Goal: Information Seeking & Learning: Find contact information

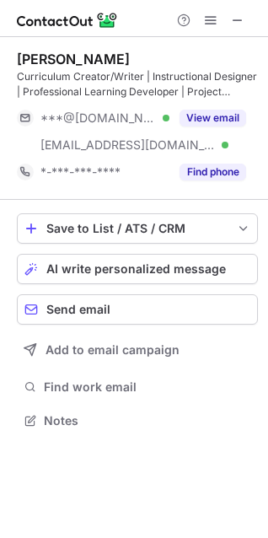
scroll to position [409, 268]
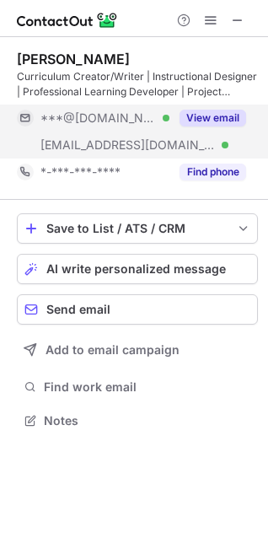
click at [239, 117] on button "View email" at bounding box center [213, 118] width 67 height 17
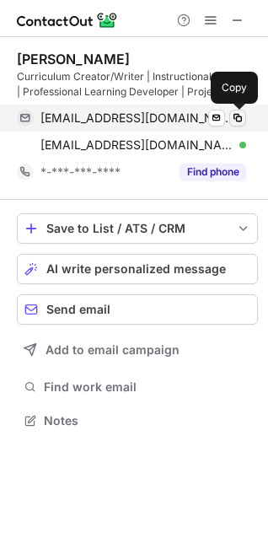
click at [244, 117] on span at bounding box center [237, 117] width 13 height 13
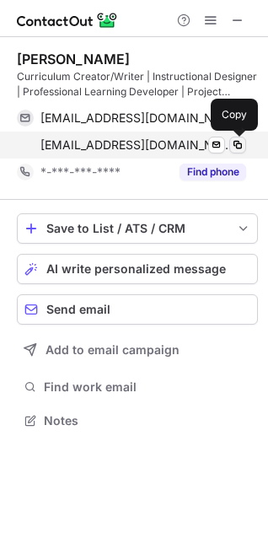
click at [239, 145] on span at bounding box center [237, 144] width 13 height 13
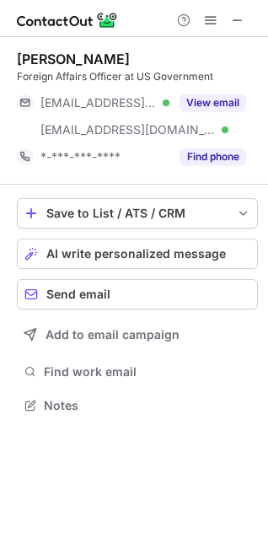
scroll to position [394, 268]
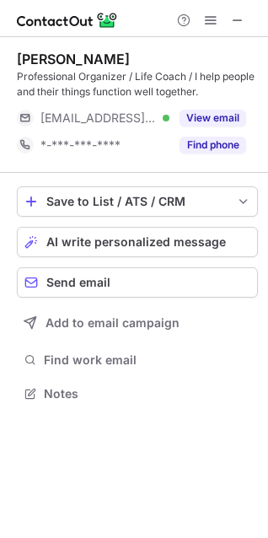
scroll to position [382, 268]
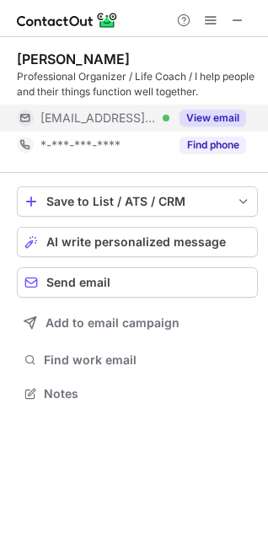
click at [219, 118] on button "View email" at bounding box center [213, 118] width 67 height 17
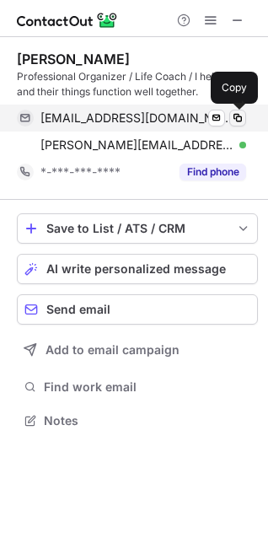
click at [234, 121] on span at bounding box center [237, 117] width 13 height 13
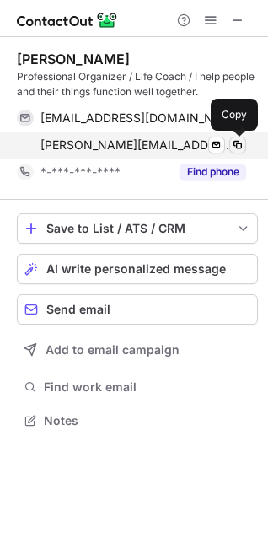
click at [231, 145] on span at bounding box center [237, 144] width 13 height 13
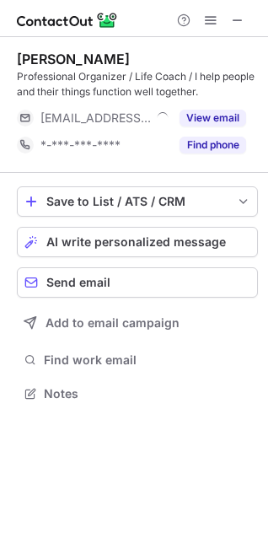
scroll to position [382, 268]
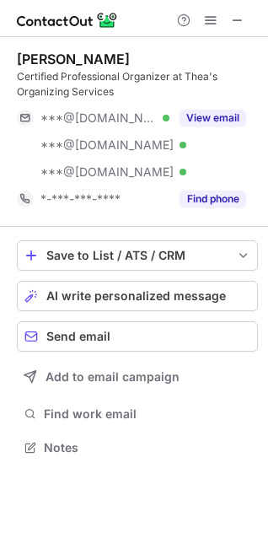
scroll to position [436, 268]
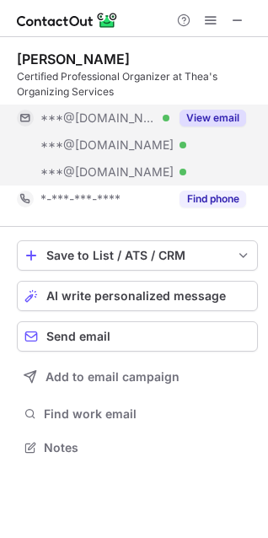
click at [200, 116] on button "View email" at bounding box center [213, 118] width 67 height 17
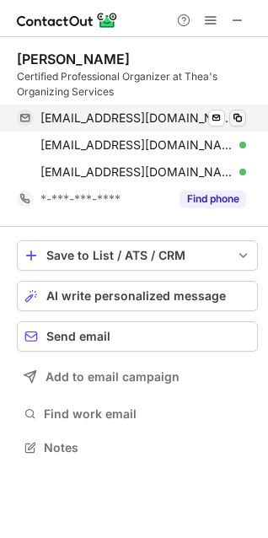
click at [229, 119] on button at bounding box center [237, 118] width 17 height 17
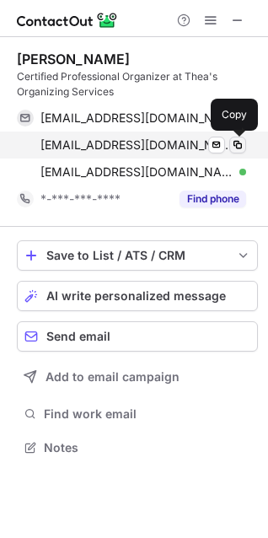
click at [238, 140] on span at bounding box center [237, 144] width 13 height 13
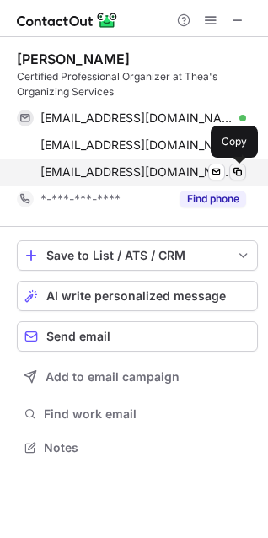
click at [240, 168] on span at bounding box center [237, 171] width 13 height 13
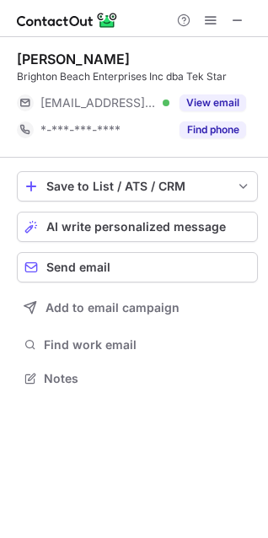
scroll to position [367, 268]
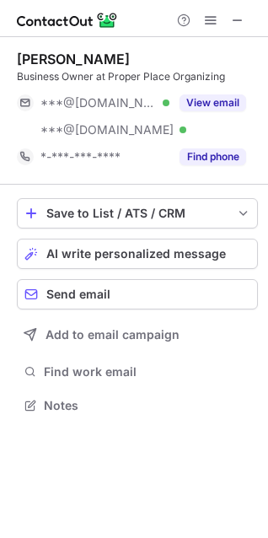
scroll to position [394, 268]
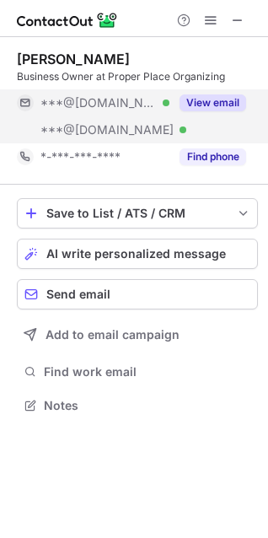
click at [214, 97] on button "View email" at bounding box center [213, 102] width 67 height 17
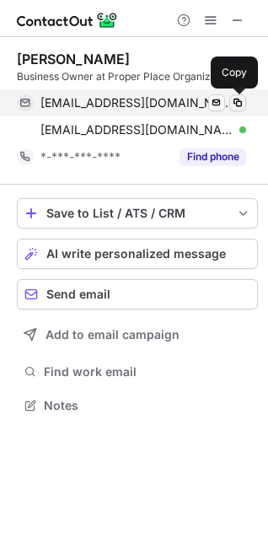
click at [243, 104] on span at bounding box center [237, 102] width 13 height 13
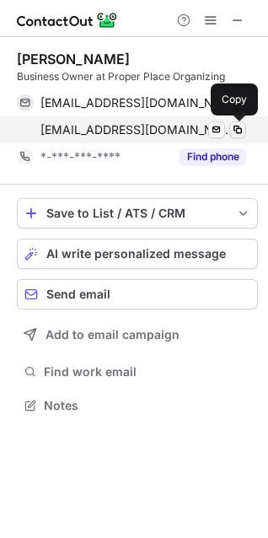
click at [235, 132] on span at bounding box center [237, 129] width 13 height 13
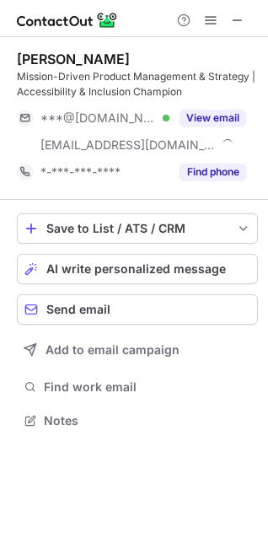
scroll to position [409, 268]
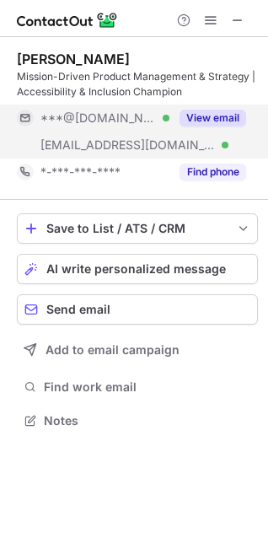
click at [219, 116] on button "View email" at bounding box center [213, 118] width 67 height 17
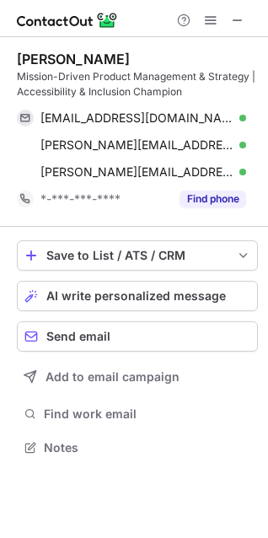
scroll to position [436, 268]
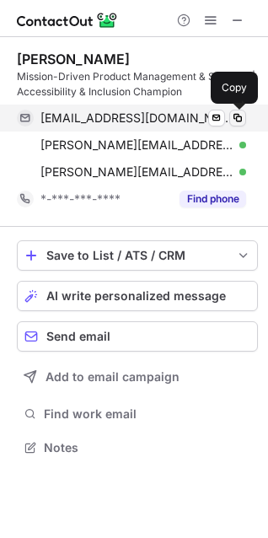
click at [235, 116] on span at bounding box center [237, 117] width 13 height 13
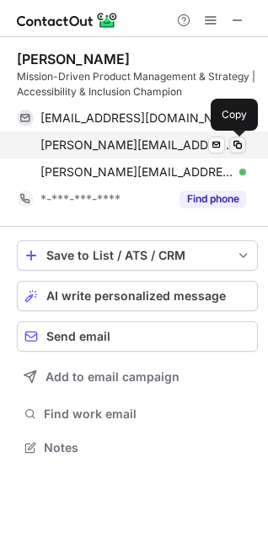
click at [240, 144] on span at bounding box center [237, 144] width 13 height 13
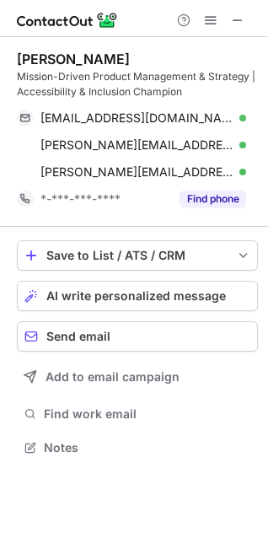
scroll to position [436, 268]
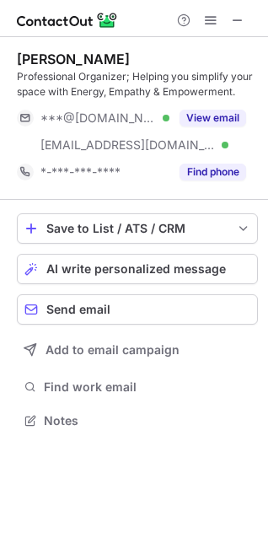
scroll to position [409, 268]
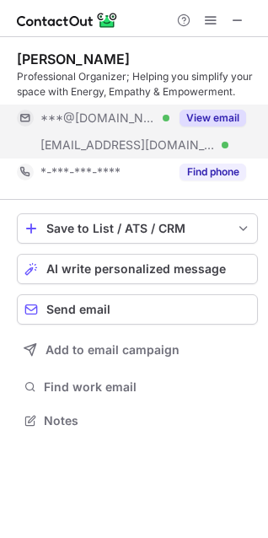
click at [235, 107] on div "View email" at bounding box center [208, 118] width 77 height 27
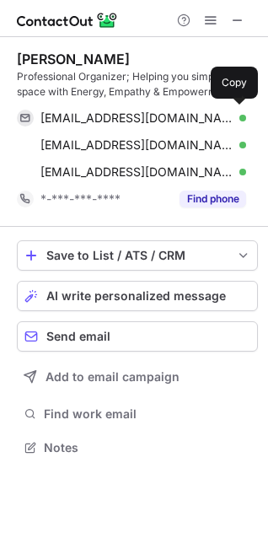
scroll to position [436, 268]
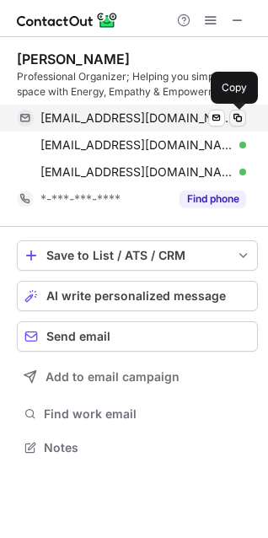
click at [240, 116] on span at bounding box center [237, 117] width 13 height 13
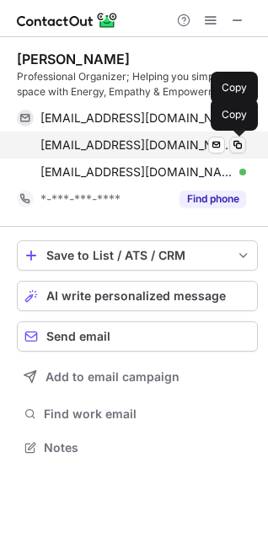
click at [237, 140] on span at bounding box center [237, 144] width 13 height 13
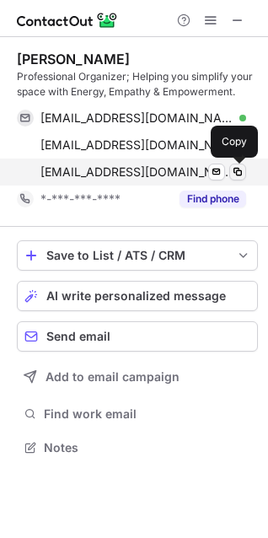
click at [240, 170] on span at bounding box center [237, 171] width 13 height 13
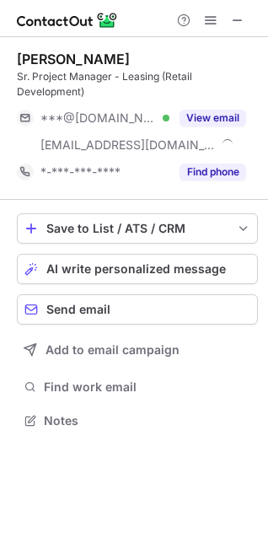
scroll to position [409, 268]
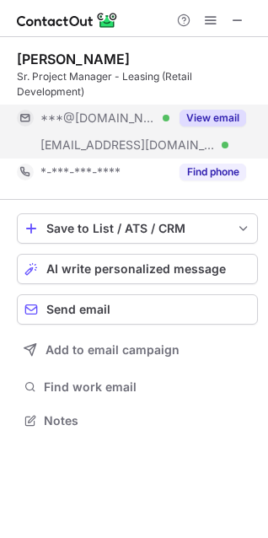
click at [211, 118] on button "View email" at bounding box center [213, 118] width 67 height 17
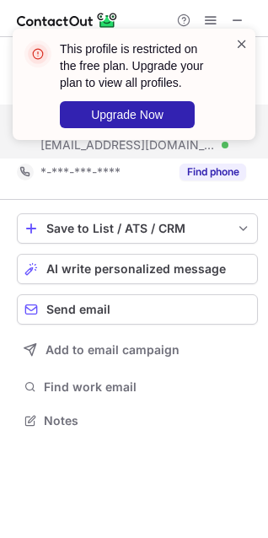
click at [240, 46] on span at bounding box center [241, 43] width 13 height 17
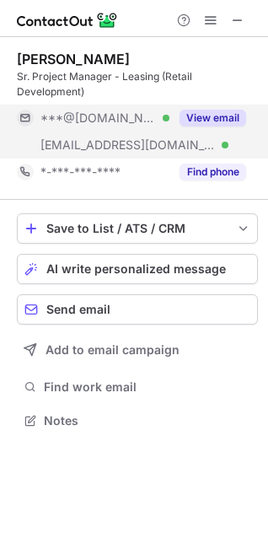
click at [209, 23] on span at bounding box center [210, 19] width 13 height 13
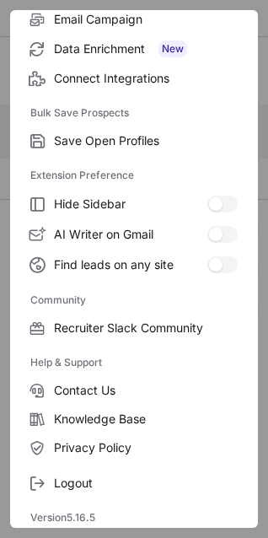
scroll to position [227, 0]
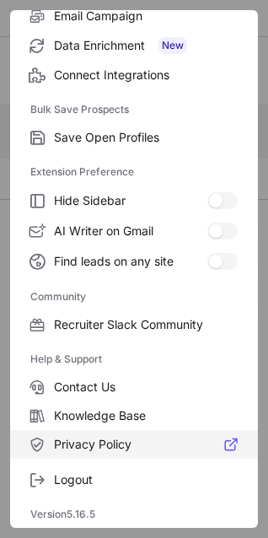
click at [107, 446] on span "Privacy Policy" at bounding box center [146, 444] width 184 height 15
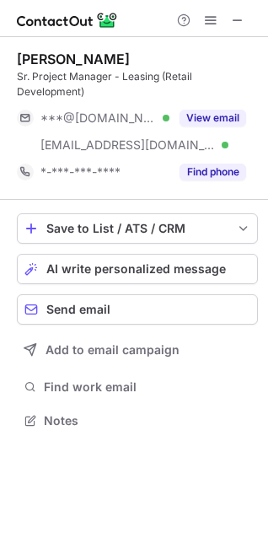
scroll to position [409, 268]
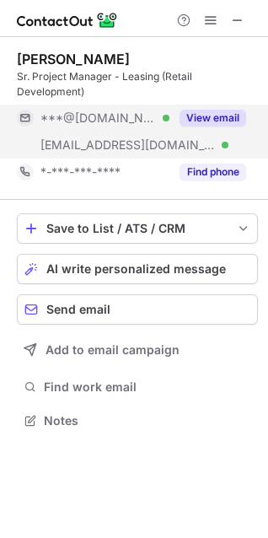
click at [203, 117] on button "View email" at bounding box center [213, 118] width 67 height 17
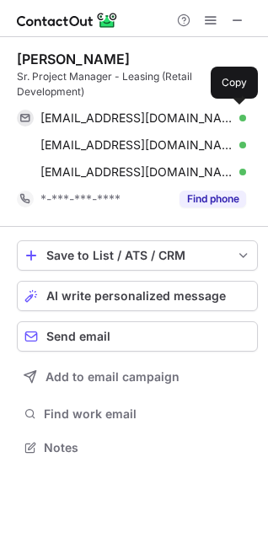
scroll to position [436, 268]
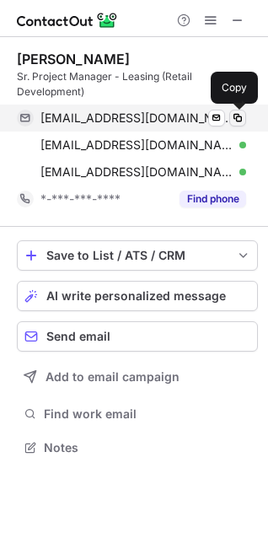
click at [238, 114] on span at bounding box center [237, 117] width 13 height 13
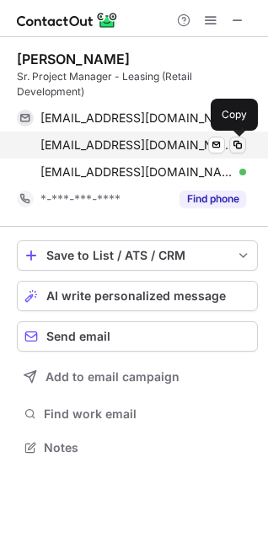
click at [238, 149] on span at bounding box center [237, 144] width 13 height 13
click at [238, 142] on span at bounding box center [237, 144] width 13 height 13
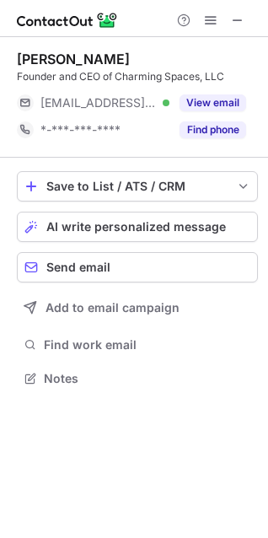
scroll to position [367, 268]
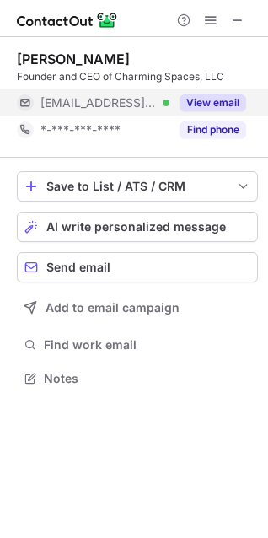
click at [212, 94] on div "View email" at bounding box center [208, 102] width 77 height 27
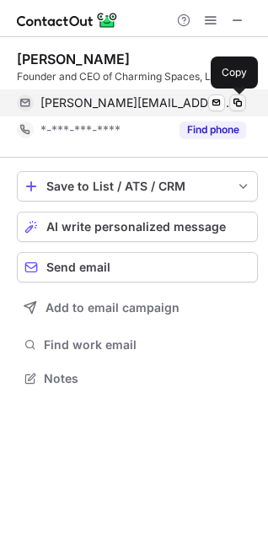
click at [238, 97] on span at bounding box center [237, 102] width 13 height 13
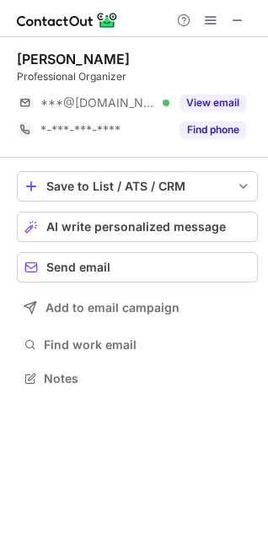
scroll to position [367, 268]
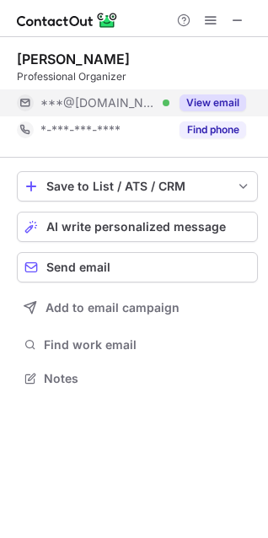
click at [202, 100] on button "View email" at bounding box center [213, 102] width 67 height 17
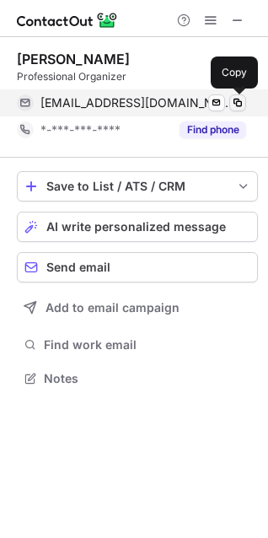
click at [237, 100] on span at bounding box center [237, 102] width 13 height 13
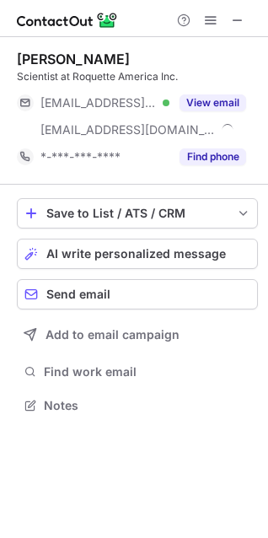
scroll to position [394, 268]
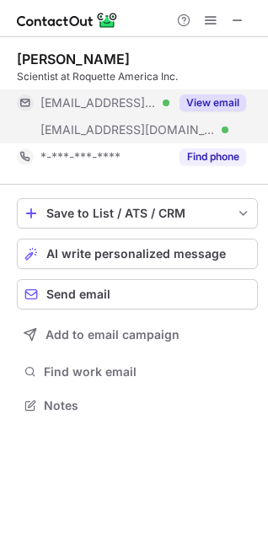
click at [203, 100] on button "View email" at bounding box center [213, 102] width 67 height 17
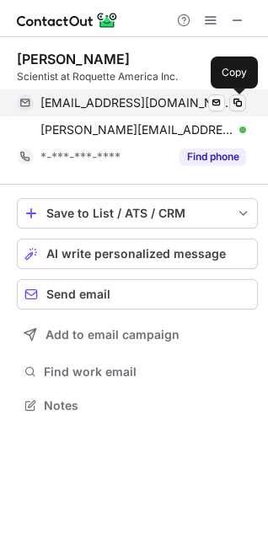
click at [235, 107] on span at bounding box center [237, 102] width 13 height 13
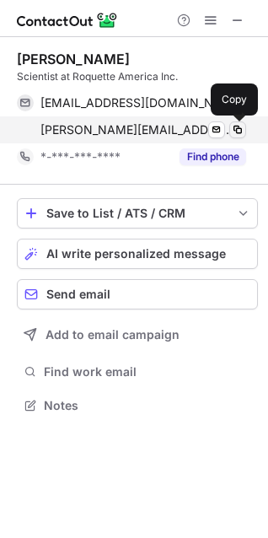
click at [236, 129] on span at bounding box center [237, 129] width 13 height 13
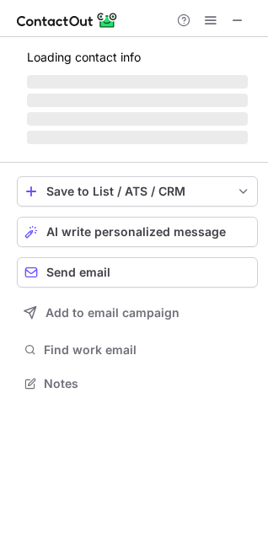
scroll to position [394, 268]
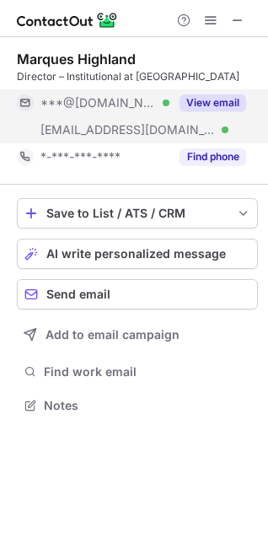
click at [204, 105] on button "View email" at bounding box center [213, 102] width 67 height 17
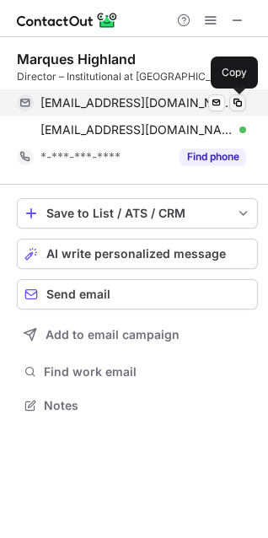
click at [244, 111] on button at bounding box center [237, 102] width 17 height 17
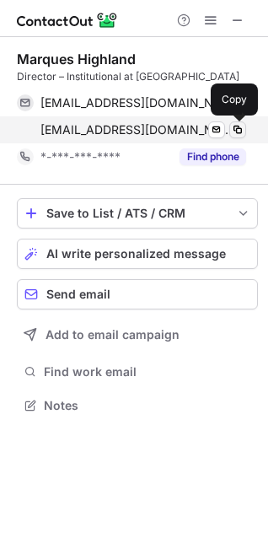
click at [239, 127] on span at bounding box center [237, 129] width 13 height 13
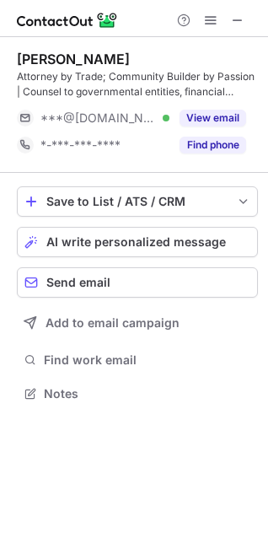
scroll to position [382, 268]
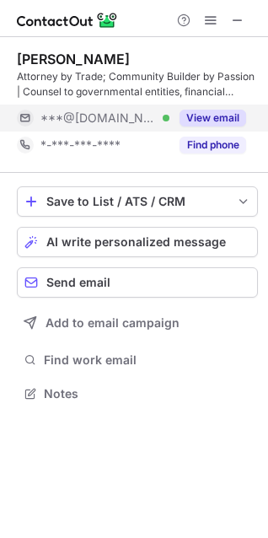
click at [213, 121] on button "View email" at bounding box center [213, 118] width 67 height 17
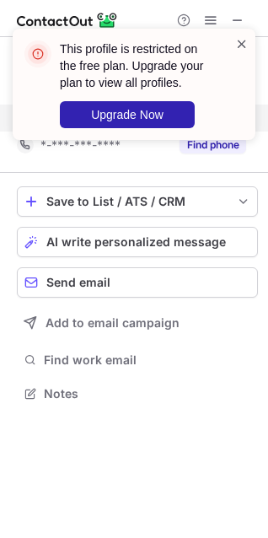
click at [241, 48] on span at bounding box center [241, 43] width 13 height 17
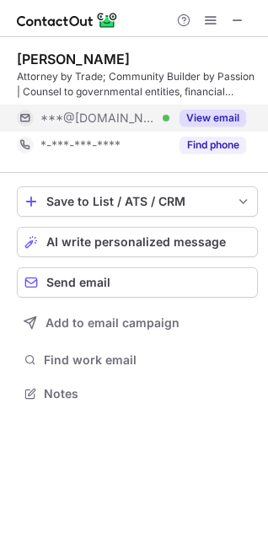
click at [208, 24] on span at bounding box center [210, 19] width 13 height 13
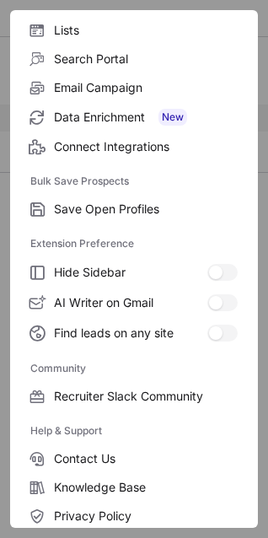
scroll to position [227, 0]
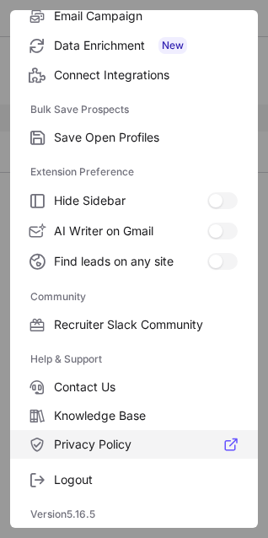
click at [128, 440] on span "Privacy Policy" at bounding box center [146, 444] width 184 height 15
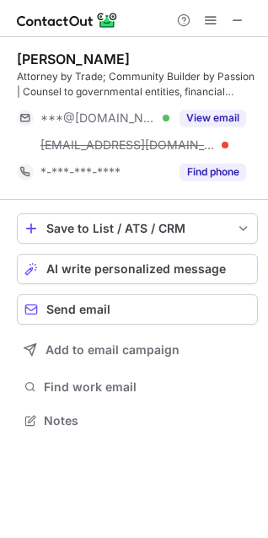
scroll to position [409, 268]
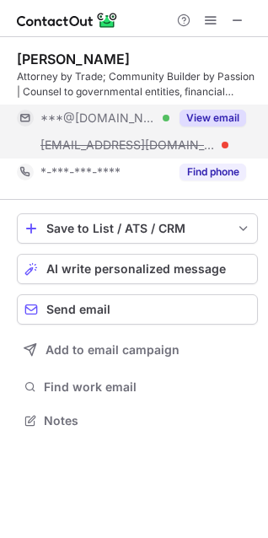
click at [221, 123] on button "View email" at bounding box center [213, 118] width 67 height 17
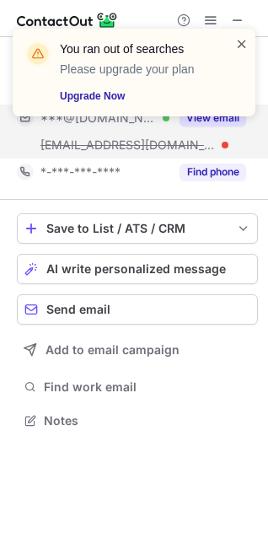
click at [241, 42] on span at bounding box center [241, 43] width 13 height 17
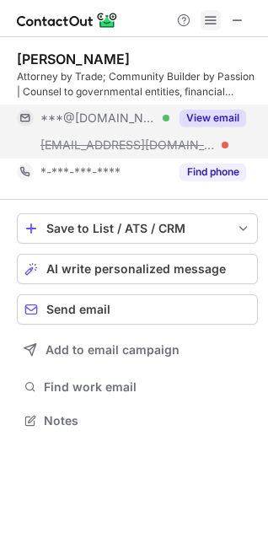
click at [209, 23] on span at bounding box center [210, 19] width 13 height 13
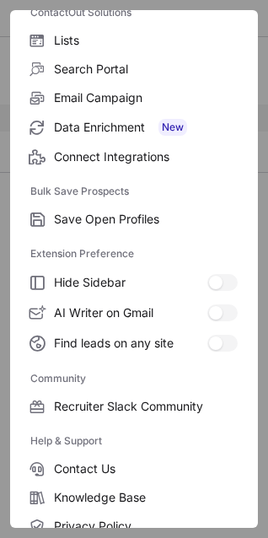
scroll to position [227, 0]
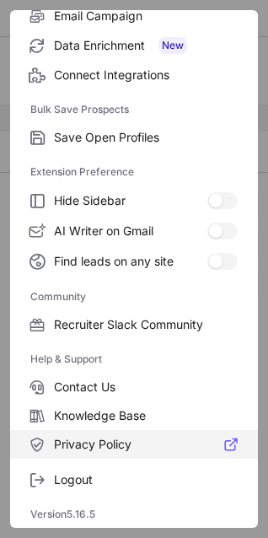
click at [113, 443] on span "Privacy Policy" at bounding box center [146, 444] width 184 height 15
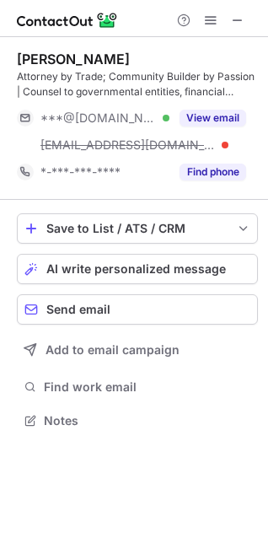
scroll to position [409, 268]
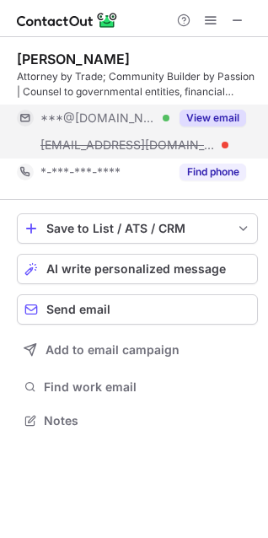
click at [212, 121] on button "View email" at bounding box center [213, 118] width 67 height 17
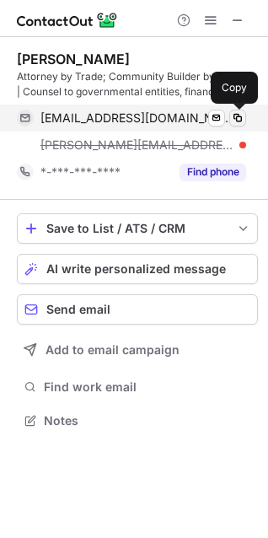
click at [238, 118] on span at bounding box center [237, 117] width 13 height 13
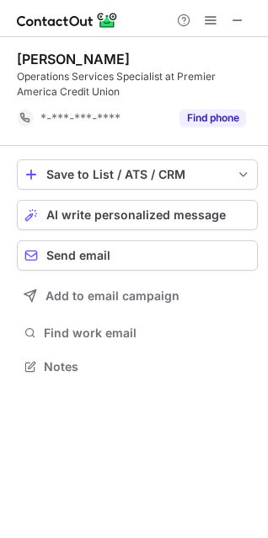
scroll to position [355, 268]
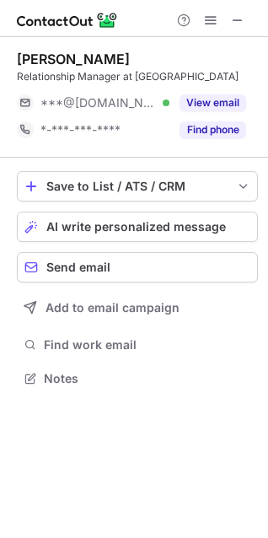
scroll to position [367, 268]
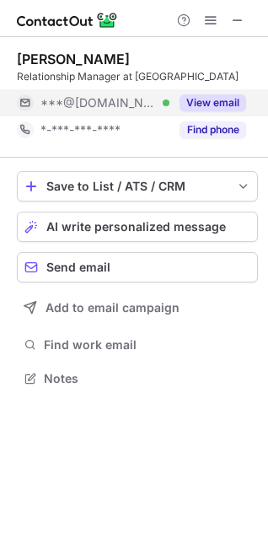
click at [226, 97] on button "View email" at bounding box center [213, 102] width 67 height 17
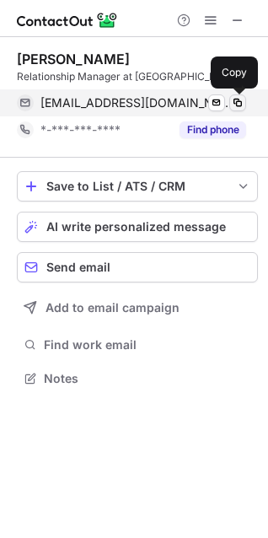
click at [240, 102] on span at bounding box center [237, 102] width 13 height 13
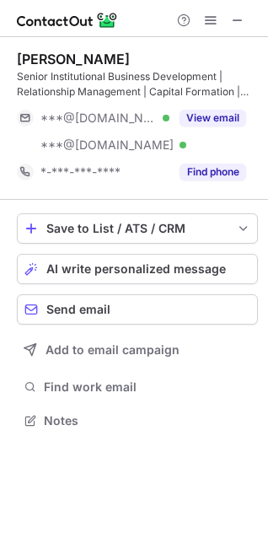
scroll to position [409, 268]
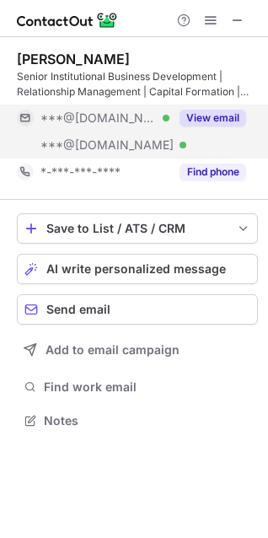
click at [224, 122] on button "View email" at bounding box center [213, 118] width 67 height 17
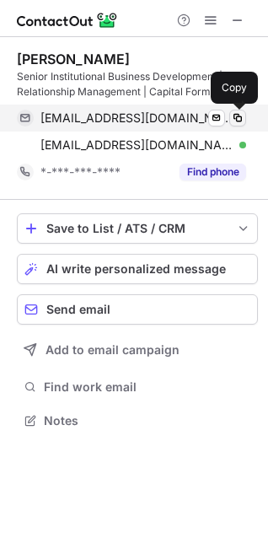
click at [241, 120] on span at bounding box center [237, 117] width 13 height 13
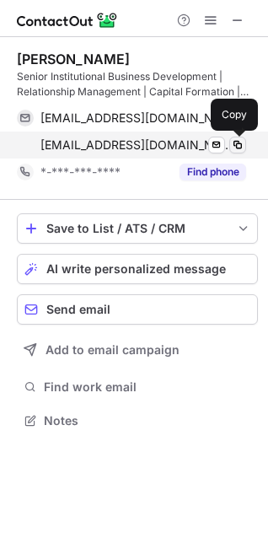
click at [240, 149] on span at bounding box center [237, 144] width 13 height 13
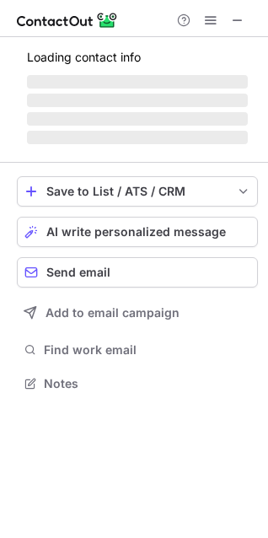
scroll to position [382, 268]
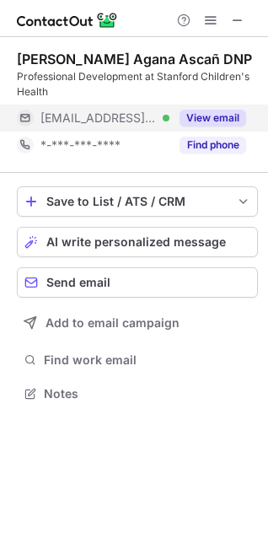
click at [195, 121] on button "View email" at bounding box center [213, 118] width 67 height 17
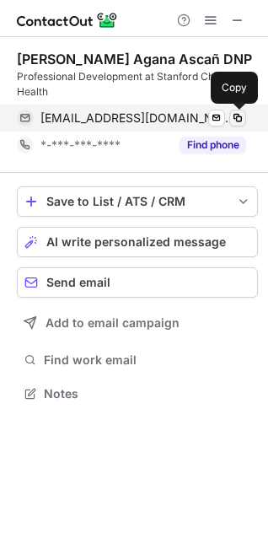
click at [235, 120] on span at bounding box center [237, 117] width 13 height 13
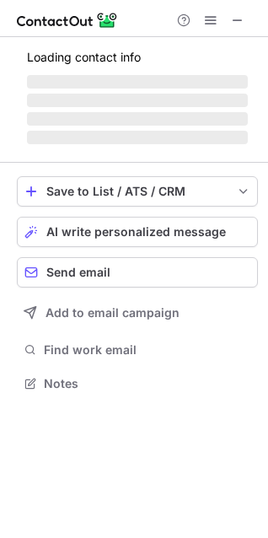
scroll to position [382, 268]
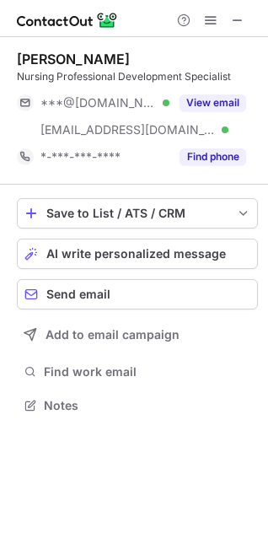
scroll to position [394, 268]
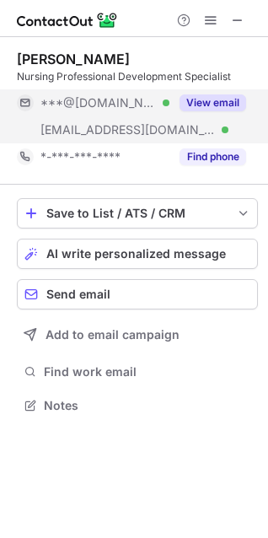
click at [211, 105] on button "View email" at bounding box center [213, 102] width 67 height 17
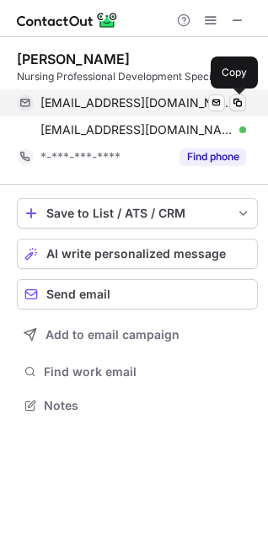
click at [235, 105] on span at bounding box center [237, 102] width 13 height 13
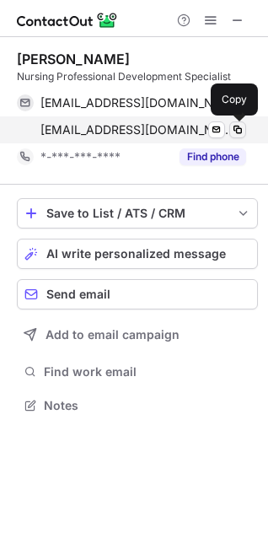
click at [240, 127] on span at bounding box center [237, 129] width 13 height 13
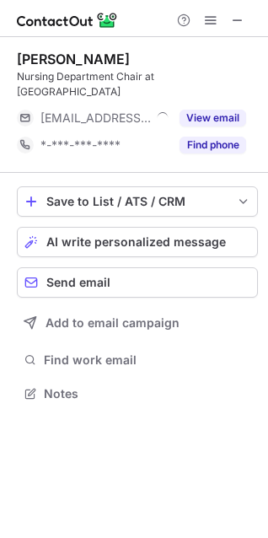
scroll to position [382, 268]
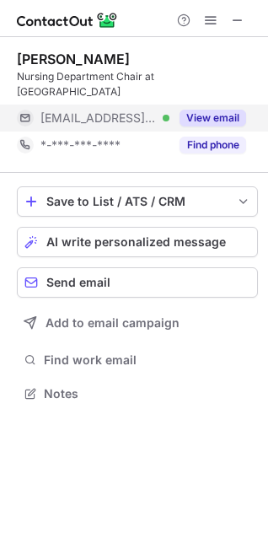
click at [217, 121] on button "View email" at bounding box center [213, 118] width 67 height 17
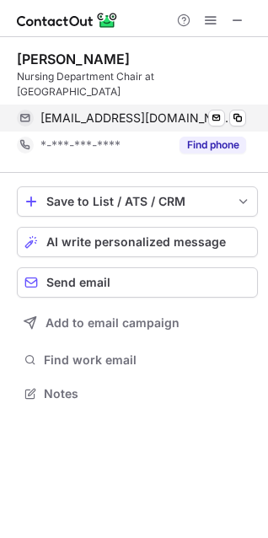
click at [246, 118] on div "latreset@pcsb.org Verified Send email Copy" at bounding box center [131, 118] width 229 height 27
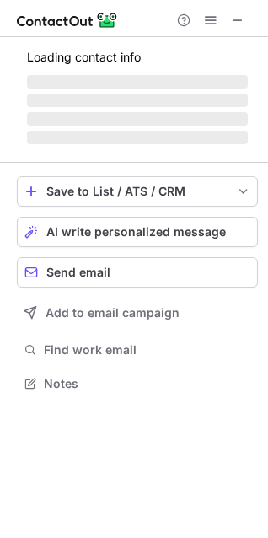
scroll to position [367, 268]
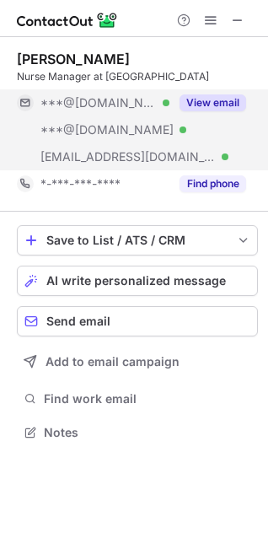
click at [206, 100] on button "View email" at bounding box center [213, 102] width 67 height 17
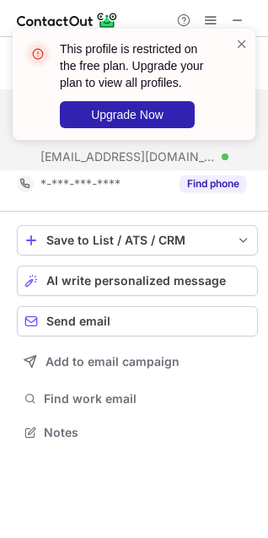
click at [249, 50] on div "This profile is restricted on the free plan. Upgrade your plan to view all prof…" at bounding box center [134, 84] width 243 height 111
click at [243, 46] on span at bounding box center [241, 43] width 13 height 17
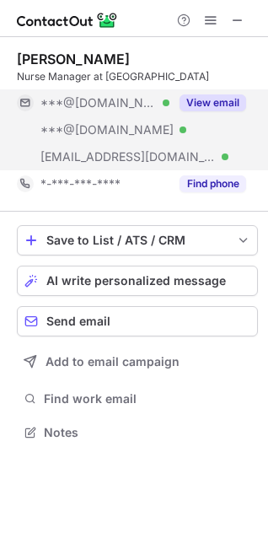
click at [209, 24] on span at bounding box center [210, 19] width 13 height 13
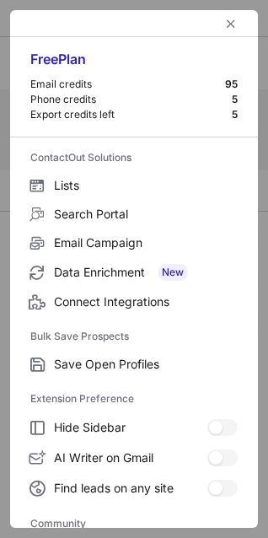
click at [221, 24] on button "left-button" at bounding box center [231, 23] width 20 height 20
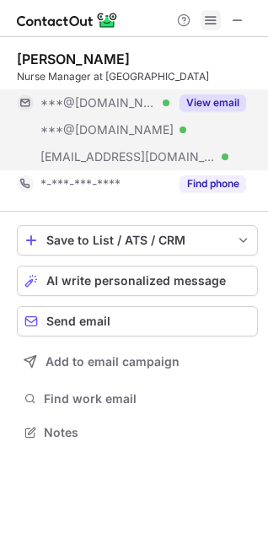
click at [214, 24] on span at bounding box center [210, 19] width 13 height 13
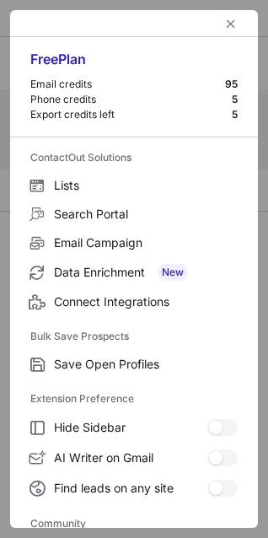
scroll to position [227, 0]
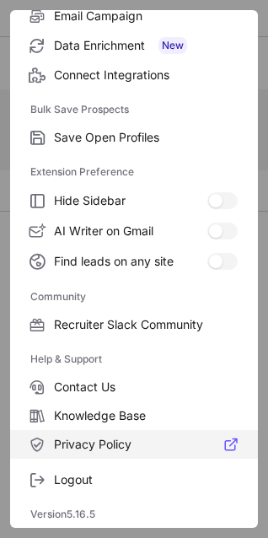
click at [102, 443] on span "Privacy Policy" at bounding box center [146, 444] width 184 height 15
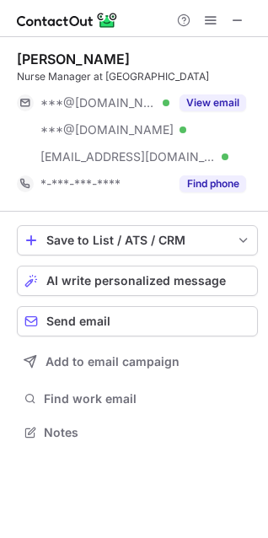
scroll to position [421, 268]
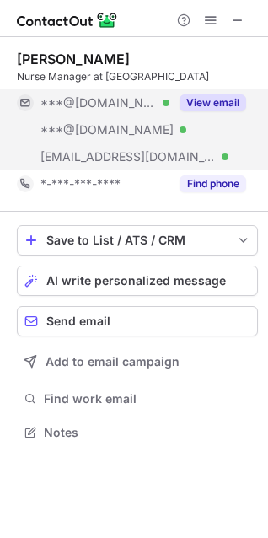
click at [217, 96] on button "View email" at bounding box center [213, 102] width 67 height 17
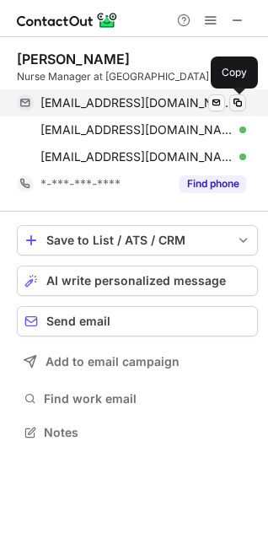
click at [242, 103] on span at bounding box center [237, 102] width 13 height 13
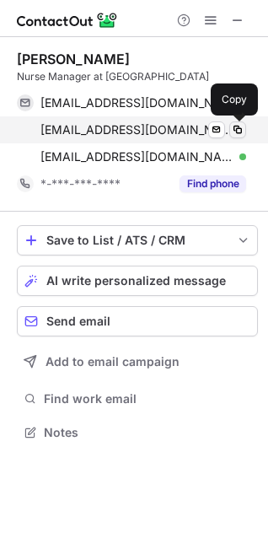
click at [238, 130] on span at bounding box center [237, 129] width 13 height 13
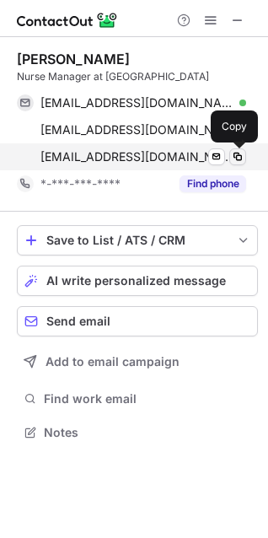
click at [243, 154] on span at bounding box center [237, 156] width 13 height 13
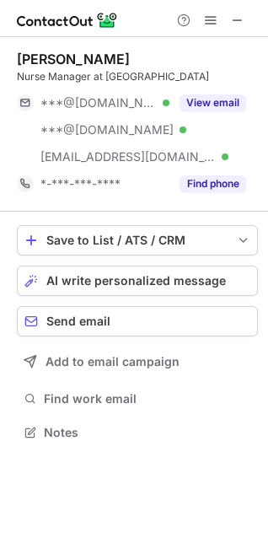
scroll to position [421, 268]
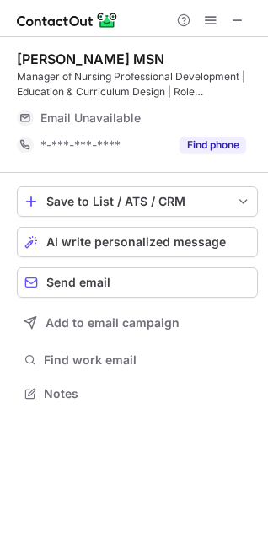
scroll to position [382, 268]
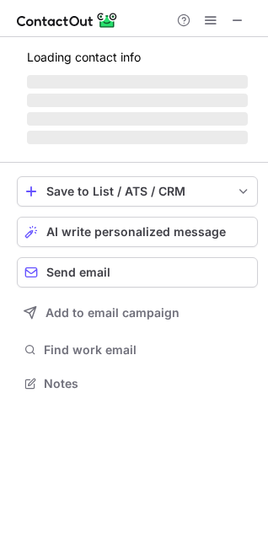
scroll to position [382, 268]
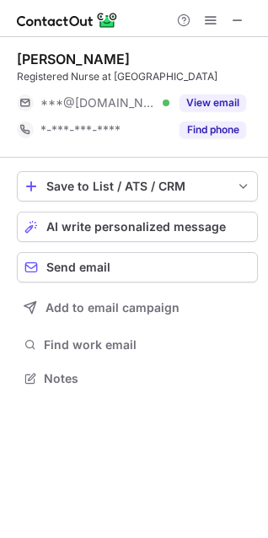
scroll to position [382, 268]
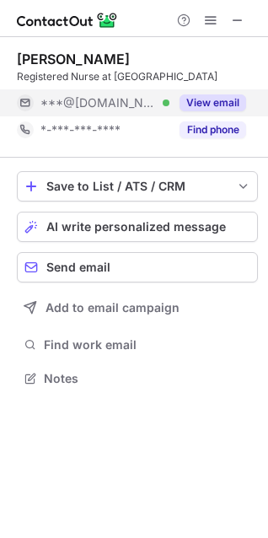
click at [218, 111] on button "View email" at bounding box center [213, 102] width 67 height 17
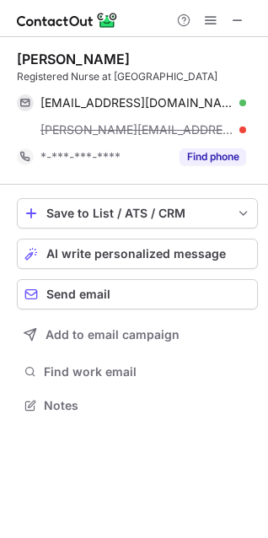
scroll to position [409, 268]
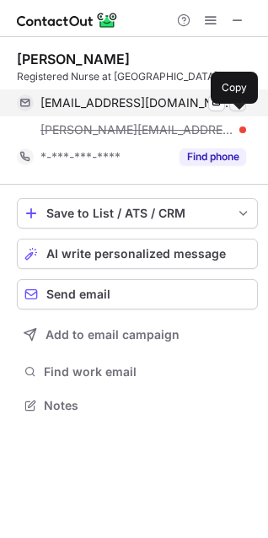
click at [235, 110] on span at bounding box center [237, 102] width 13 height 13
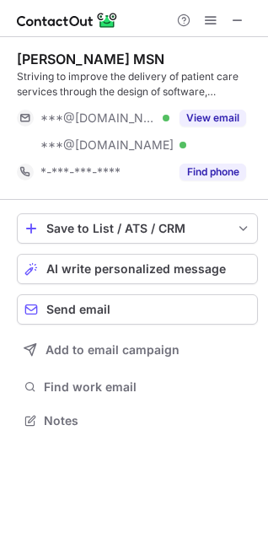
scroll to position [409, 268]
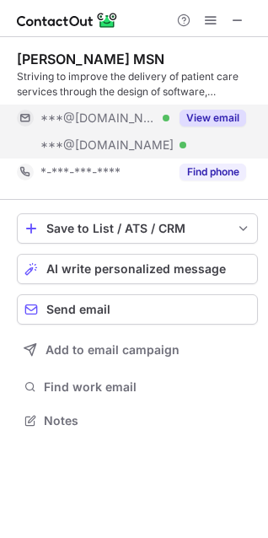
click at [223, 122] on button "View email" at bounding box center [213, 118] width 67 height 17
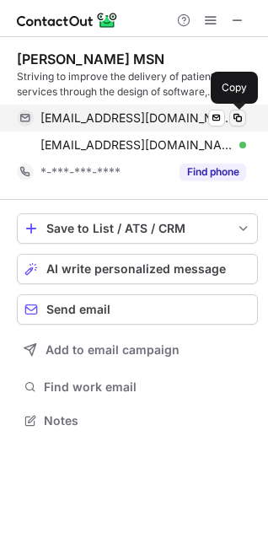
click at [243, 121] on span at bounding box center [237, 117] width 13 height 13
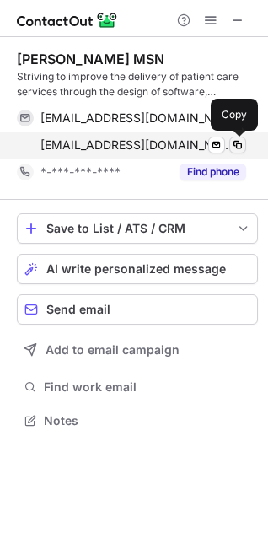
click at [240, 144] on span at bounding box center [237, 144] width 13 height 13
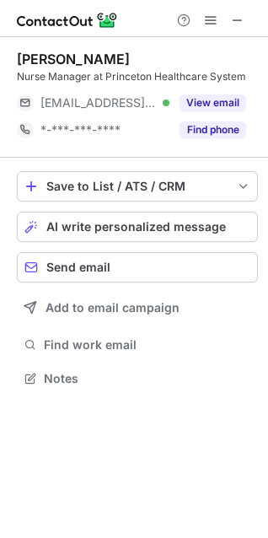
scroll to position [367, 268]
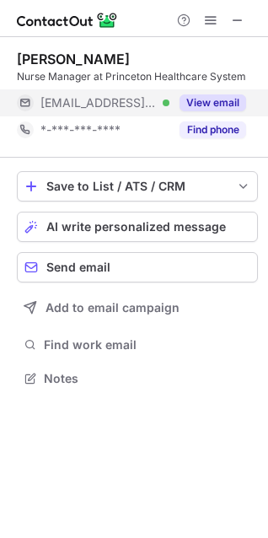
click at [210, 108] on button "View email" at bounding box center [213, 102] width 67 height 17
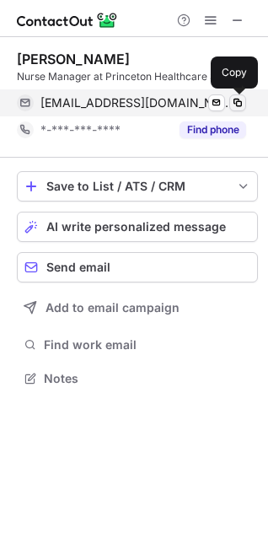
click at [240, 106] on span at bounding box center [237, 102] width 13 height 13
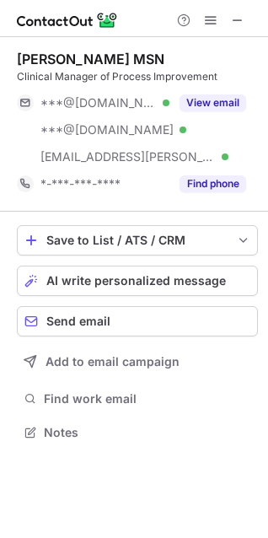
scroll to position [421, 268]
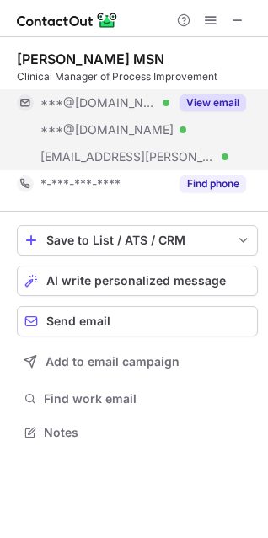
click at [205, 105] on button "View email" at bounding box center [213, 102] width 67 height 17
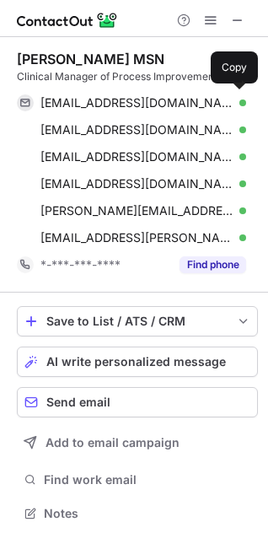
scroll to position [502, 256]
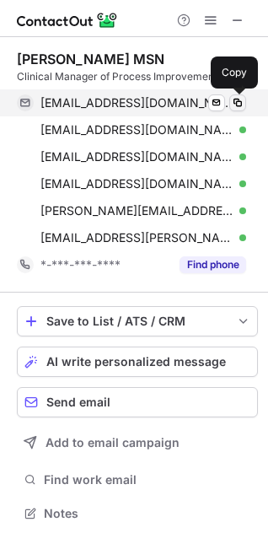
click at [239, 105] on span at bounding box center [237, 102] width 13 height 13
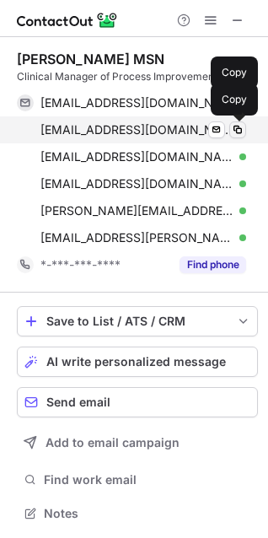
click at [242, 135] on span at bounding box center [237, 129] width 13 height 13
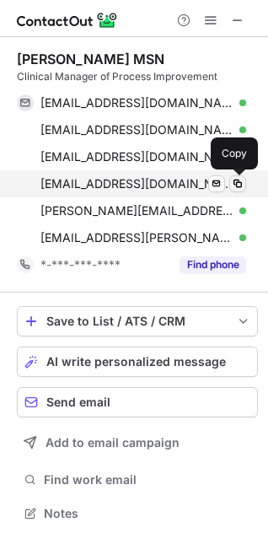
click at [242, 182] on span at bounding box center [237, 183] width 13 height 13
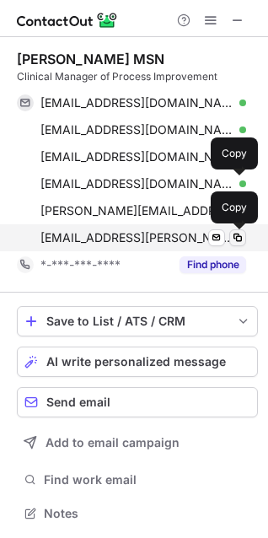
click at [235, 234] on span at bounding box center [237, 237] width 13 height 13
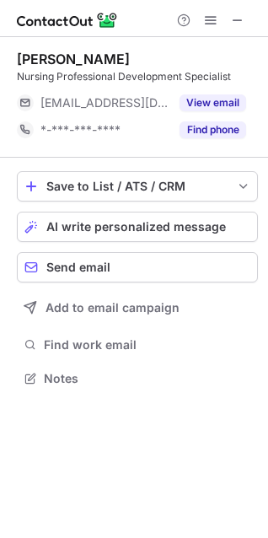
scroll to position [367, 268]
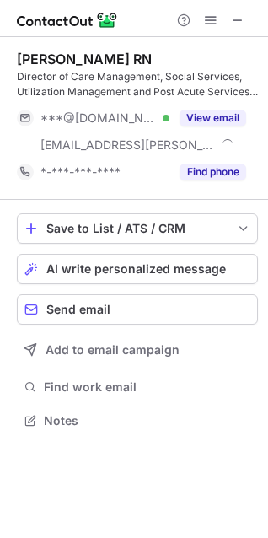
scroll to position [409, 268]
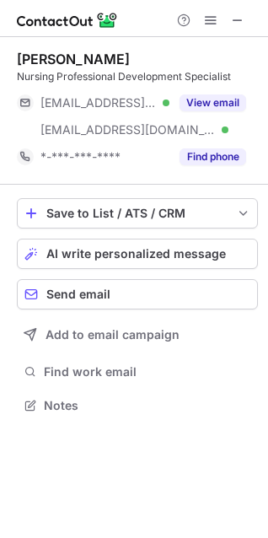
scroll to position [394, 268]
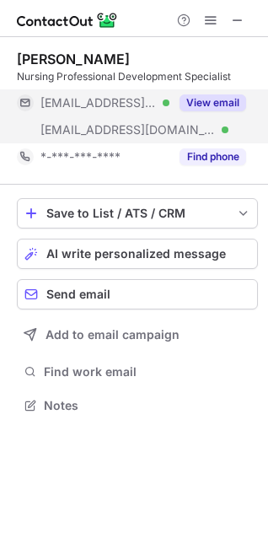
click at [237, 98] on button "View email" at bounding box center [213, 102] width 67 height 17
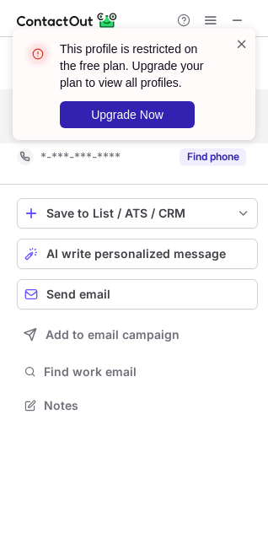
click at [242, 47] on span at bounding box center [241, 43] width 13 height 17
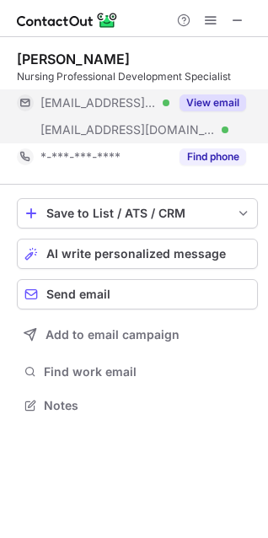
click at [211, 21] on span at bounding box center [210, 19] width 13 height 13
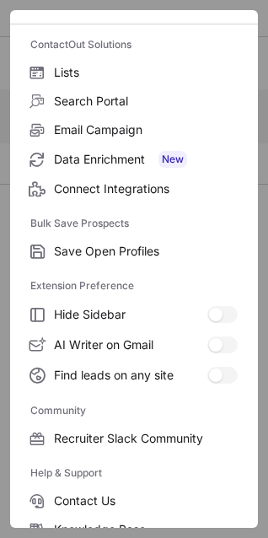
scroll to position [227, 0]
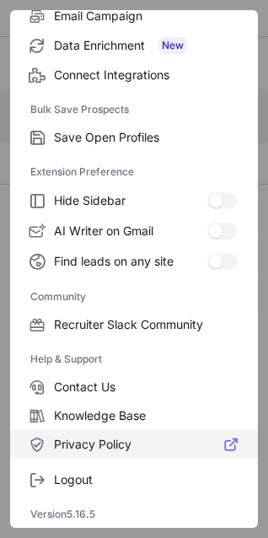
click at [107, 445] on span "Privacy Policy" at bounding box center [146, 444] width 184 height 15
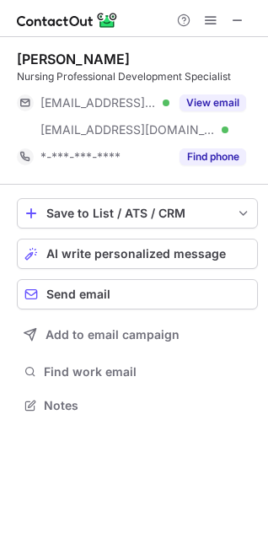
scroll to position [394, 268]
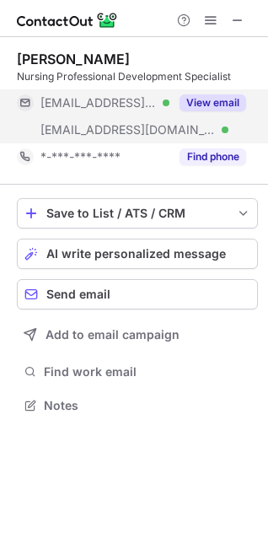
click at [208, 97] on button "View email" at bounding box center [213, 102] width 67 height 17
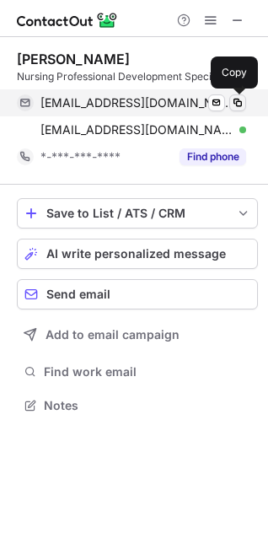
click at [240, 102] on span at bounding box center [237, 102] width 13 height 13
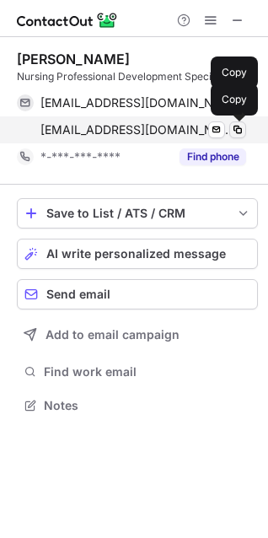
click at [239, 127] on span at bounding box center [237, 129] width 13 height 13
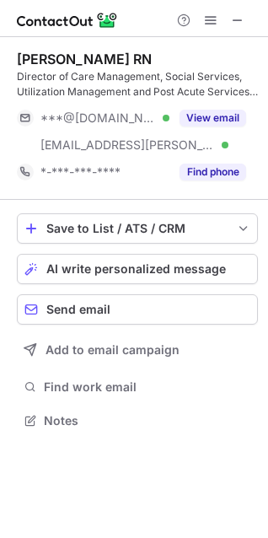
scroll to position [409, 268]
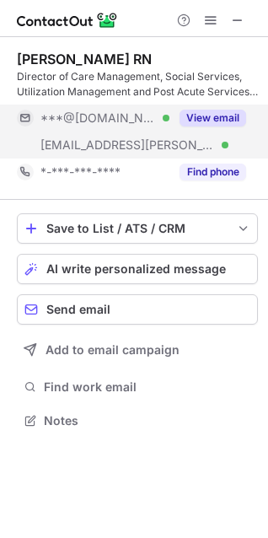
click at [219, 119] on button "View email" at bounding box center [213, 118] width 67 height 17
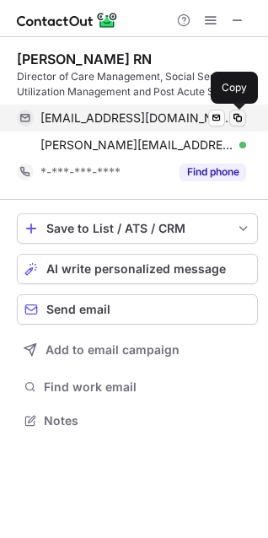
click at [232, 117] on span at bounding box center [237, 117] width 13 height 13
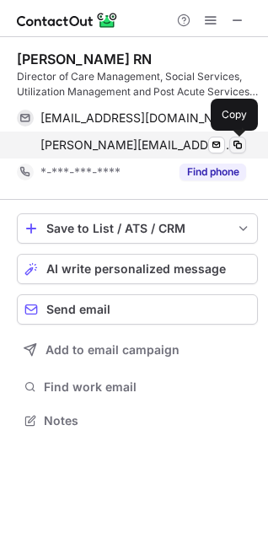
click at [235, 143] on span at bounding box center [237, 144] width 13 height 13
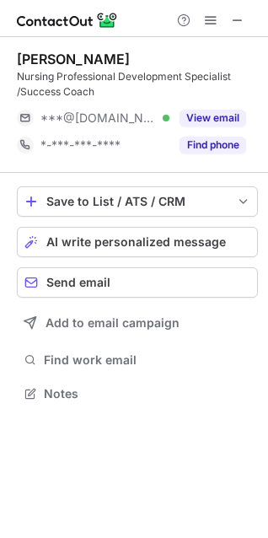
scroll to position [382, 268]
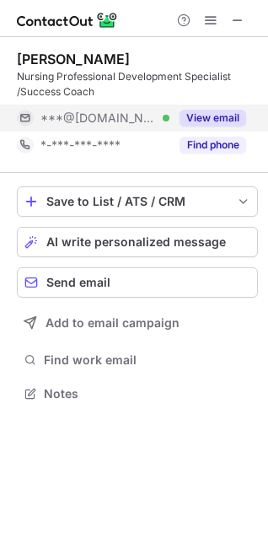
drag, startPoint x: 154, startPoint y: 118, endPoint x: 202, endPoint y: 114, distance: 49.1
click at [202, 114] on button "View email" at bounding box center [213, 118] width 67 height 17
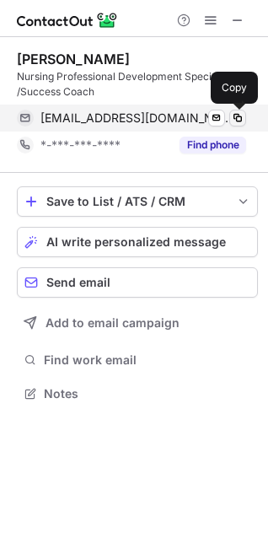
click at [240, 118] on span at bounding box center [237, 117] width 13 height 13
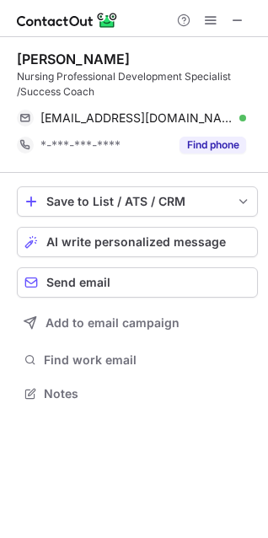
scroll to position [382, 268]
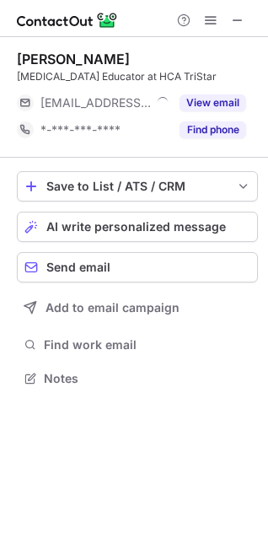
scroll to position [367, 268]
